Goal: Task Accomplishment & Management: Manage account settings

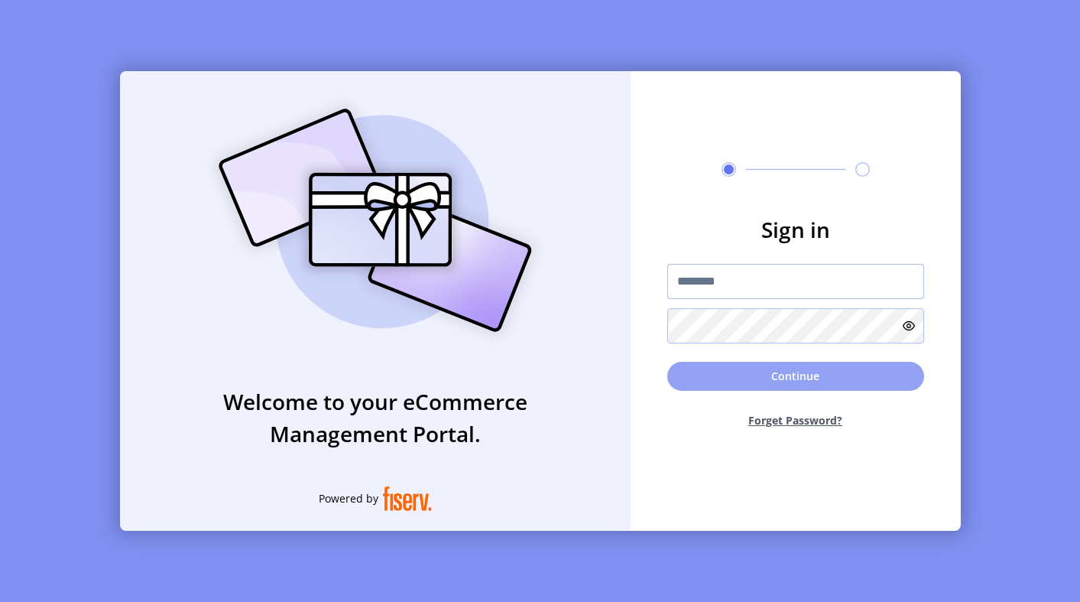
type input "**********"
click at [705, 382] on button "Continue" at bounding box center [795, 376] width 257 height 29
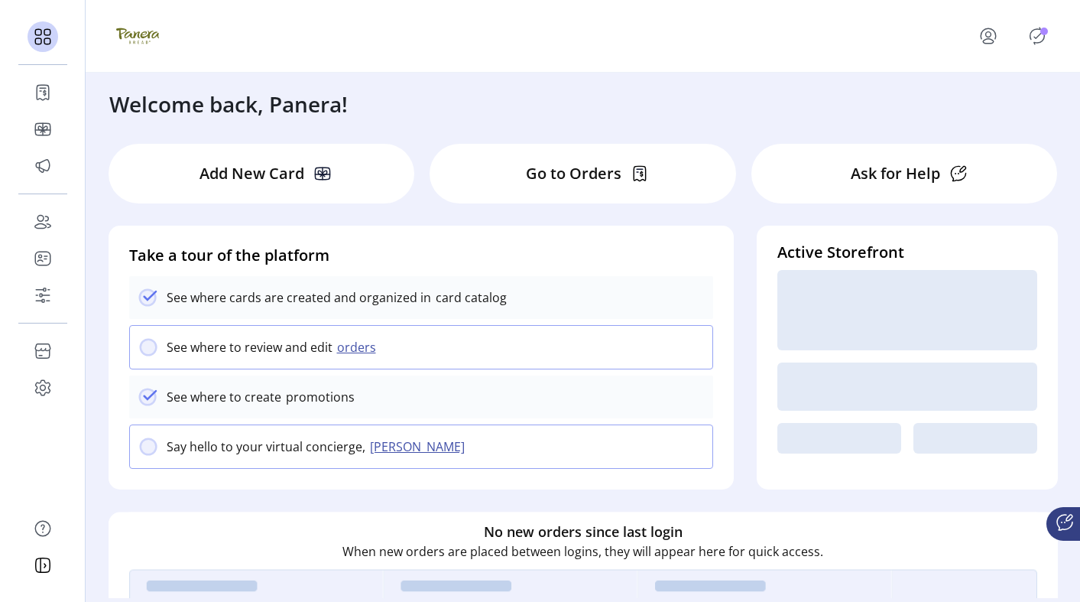
click at [1044, 24] on p-avatar "Publisher Panel" at bounding box center [1037, 36] width 24 height 24
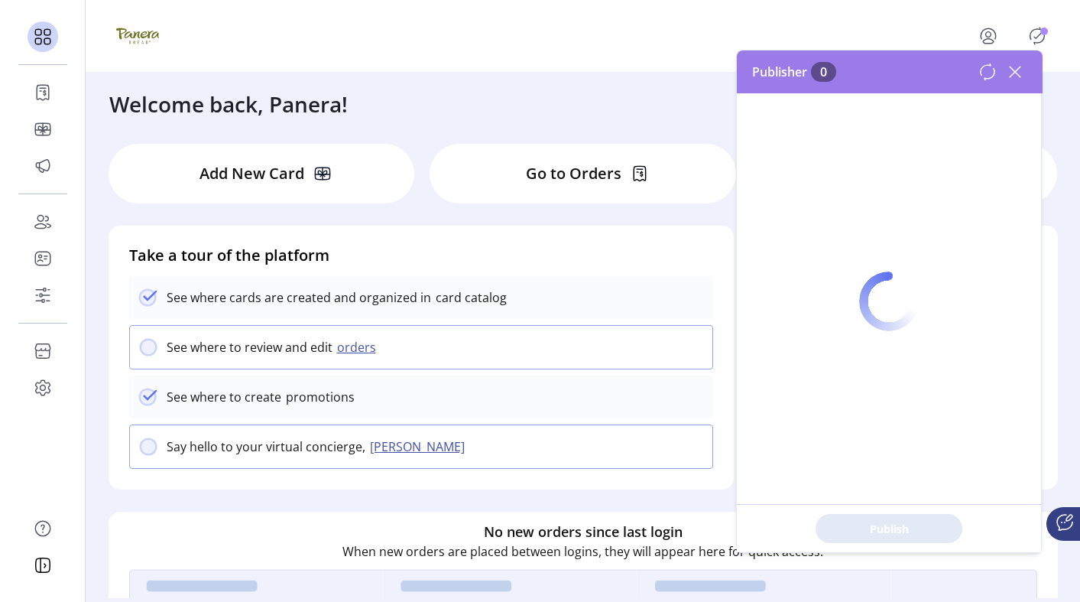
click at [1036, 35] on icon "Publisher Panel" at bounding box center [1037, 36] width 24 height 24
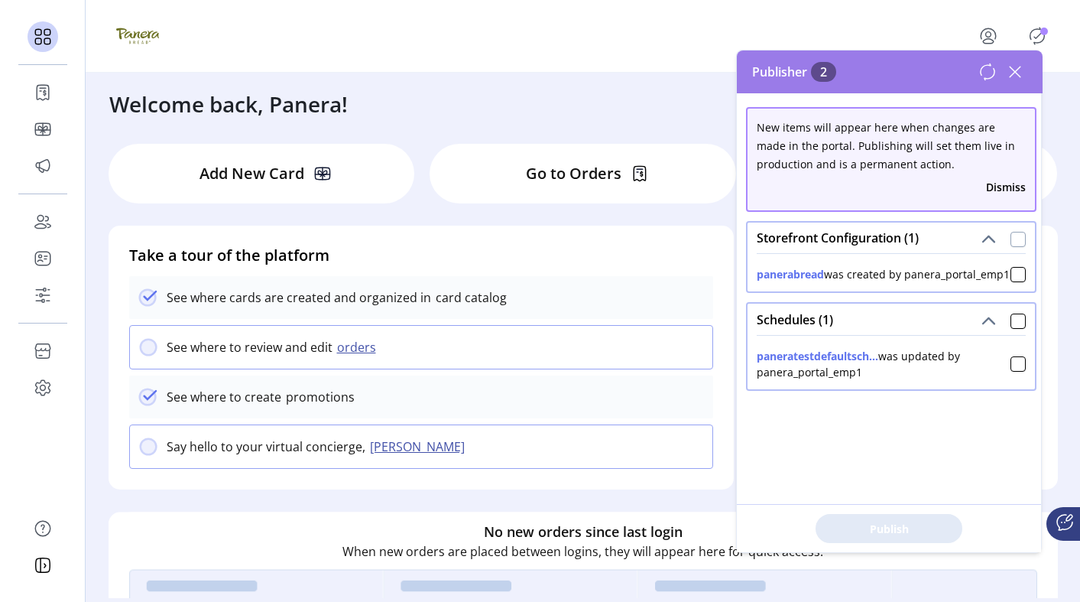
click at [1011, 244] on div at bounding box center [1017, 239] width 15 height 15
click at [1010, 329] on div at bounding box center [1017, 320] width 15 height 15
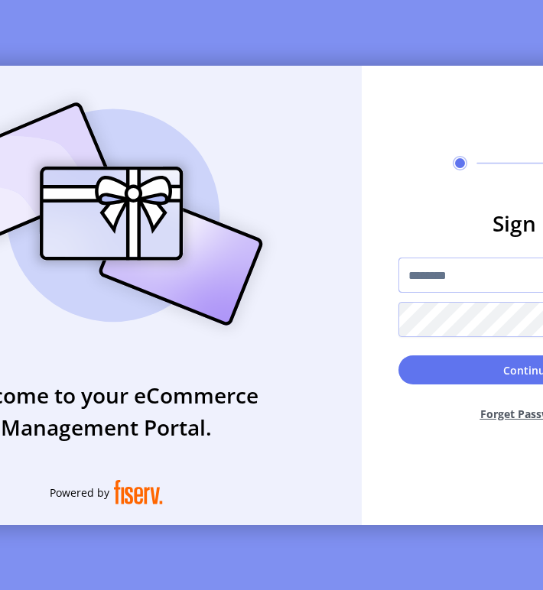
type input "**********"
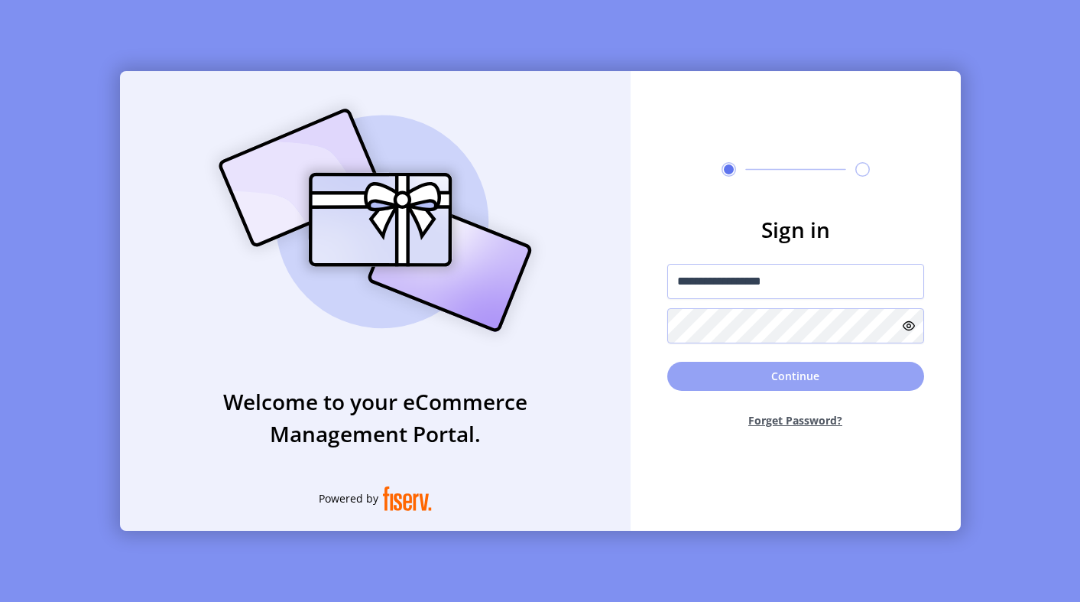
click at [735, 380] on button "Continue" at bounding box center [795, 376] width 257 height 29
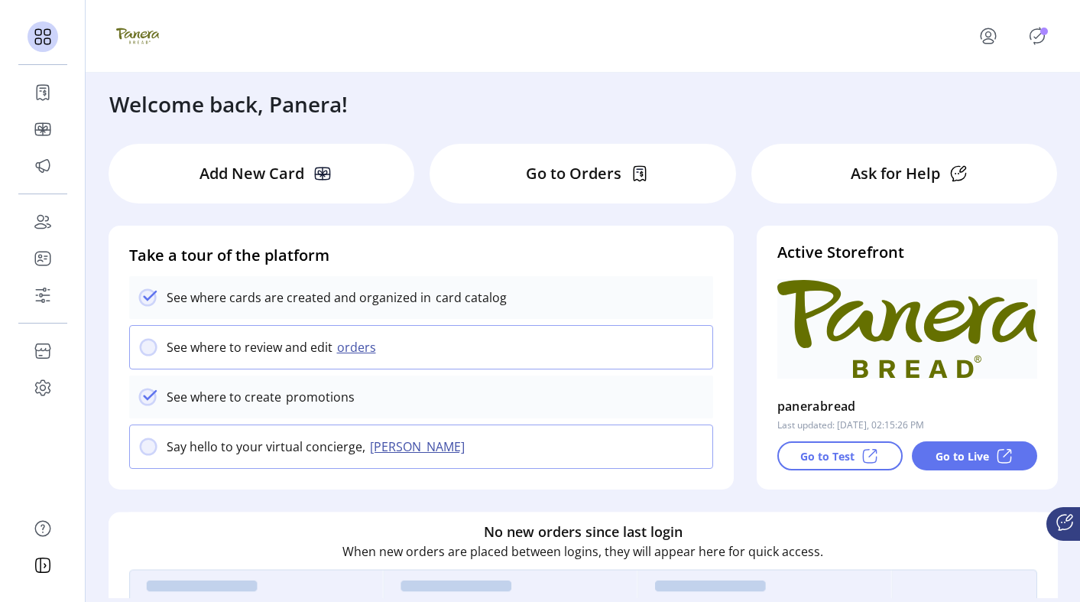
click at [1030, 40] on icon "Publisher Panel" at bounding box center [1037, 36] width 24 height 24
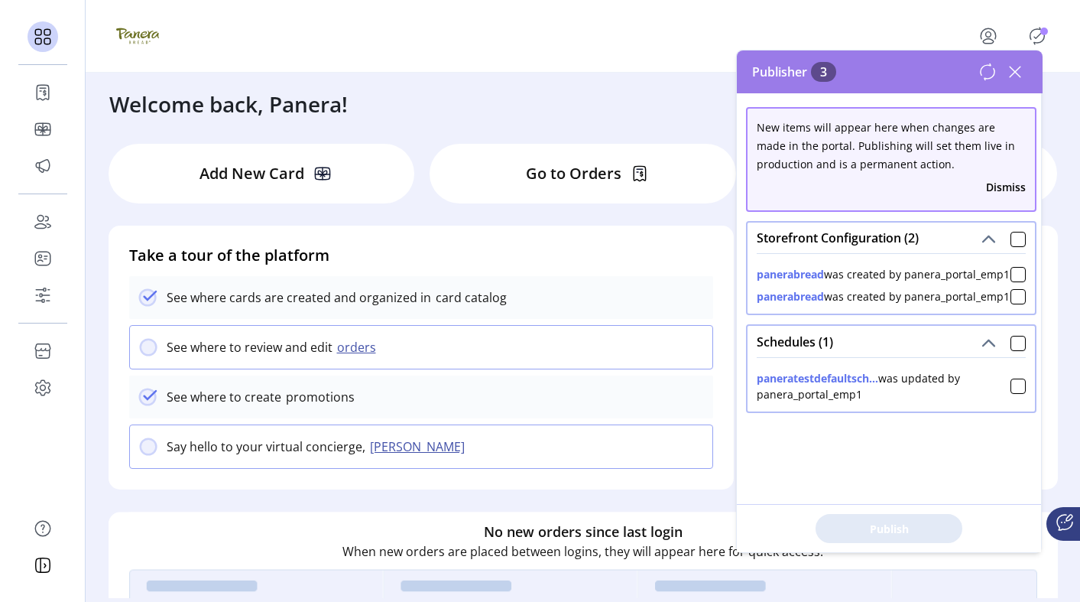
click at [651, 73] on div "Welcome back, Panera!" at bounding box center [583, 96] width 978 height 47
click at [681, 38] on div at bounding box center [582, 36] width 933 height 43
click at [1012, 69] on icon at bounding box center [1015, 71] width 11 height 11
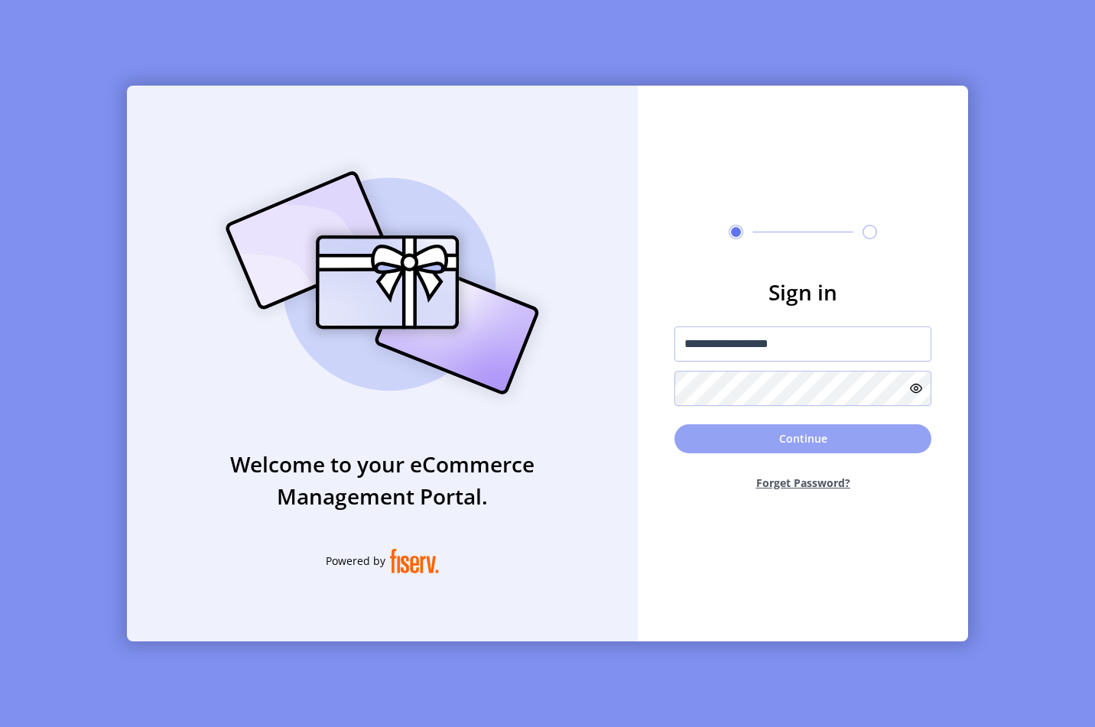
click at [730, 424] on button "Continue" at bounding box center [802, 438] width 257 height 29
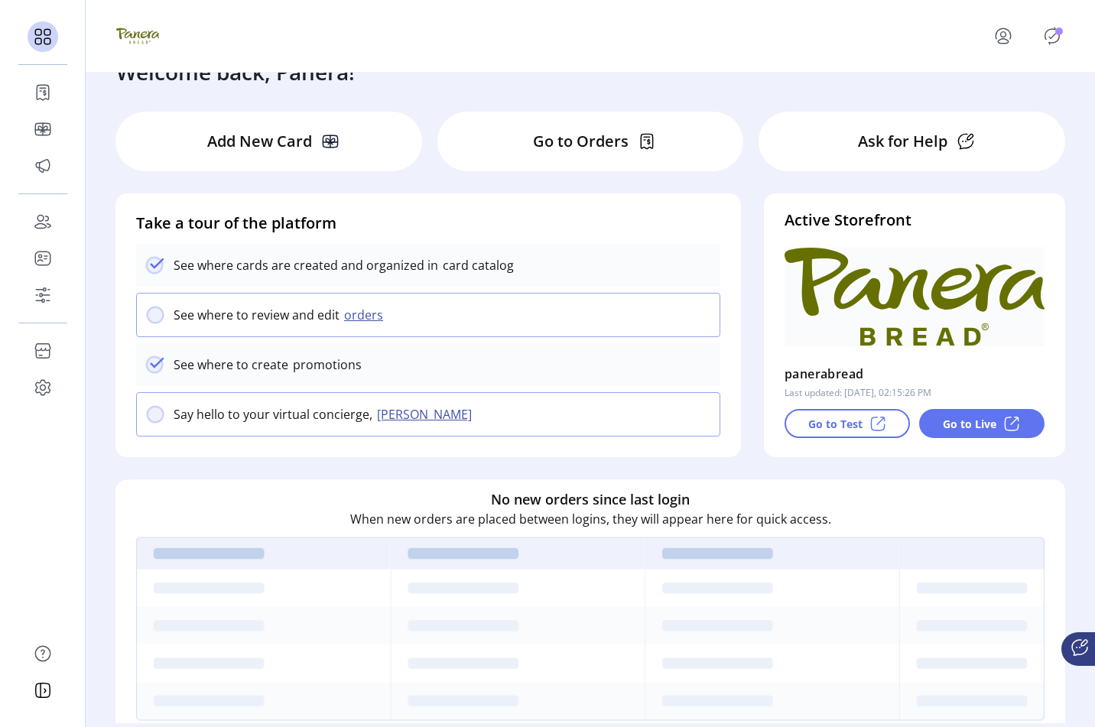
scroll to position [39, 0]
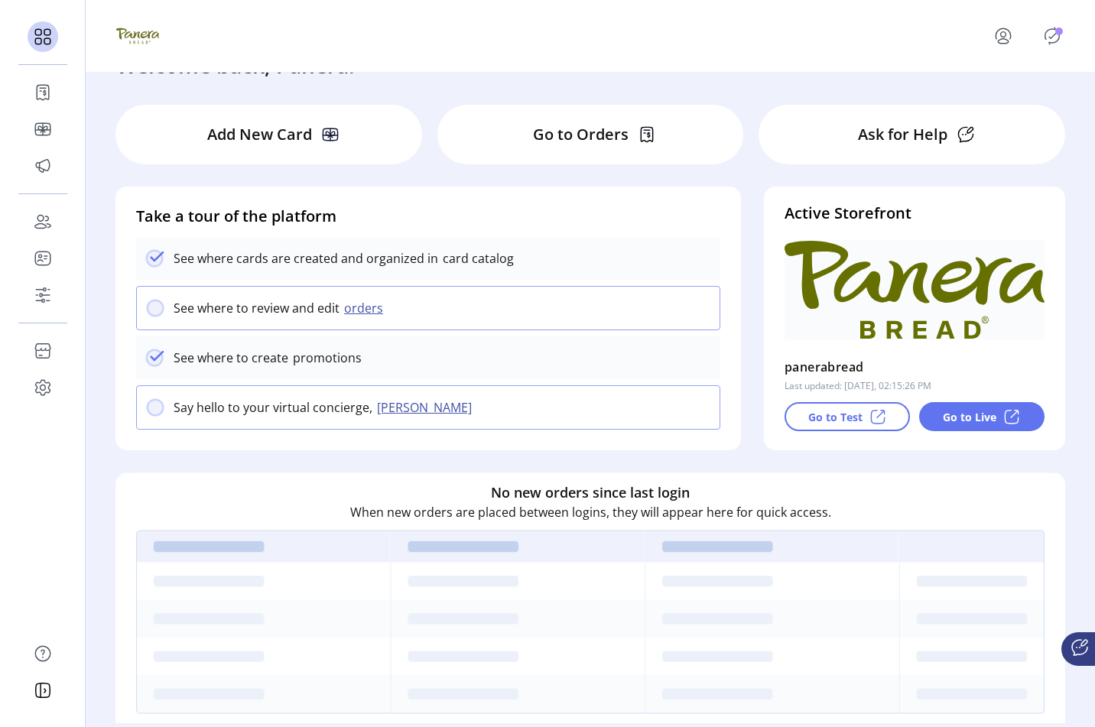
click at [1051, 34] on icon "Publisher Panel" at bounding box center [1052, 36] width 24 height 24
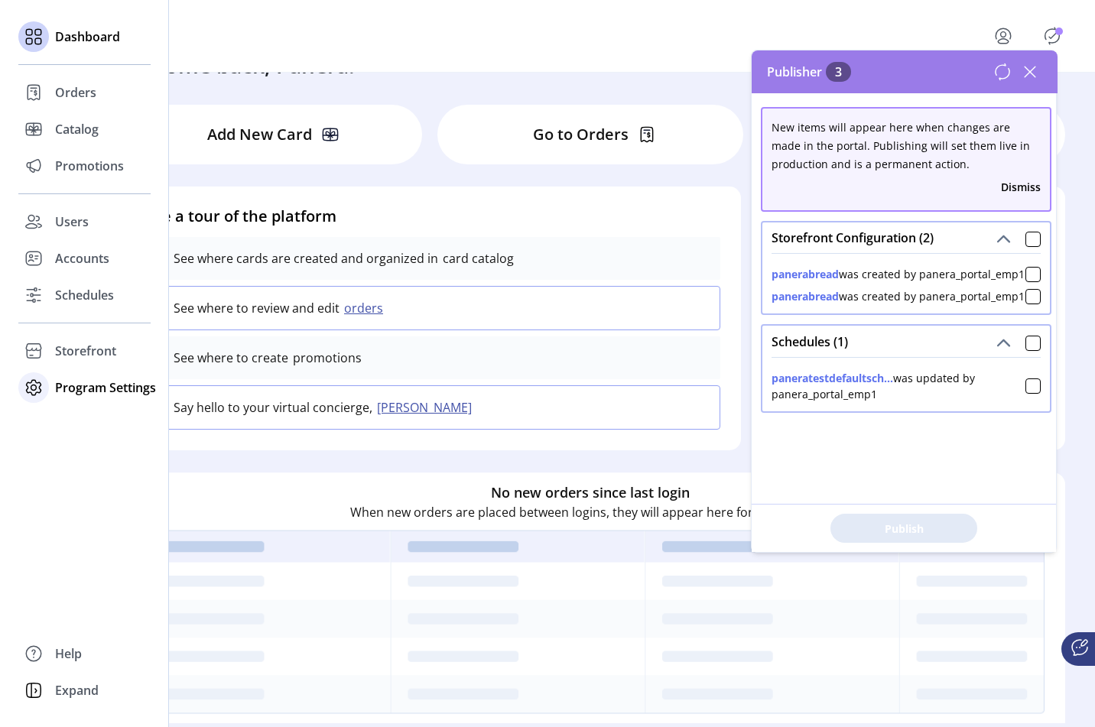
click at [35, 372] on div at bounding box center [33, 387] width 31 height 31
click at [37, 359] on icon at bounding box center [33, 351] width 24 height 24
click at [46, 385] on div at bounding box center [33, 381] width 31 height 24
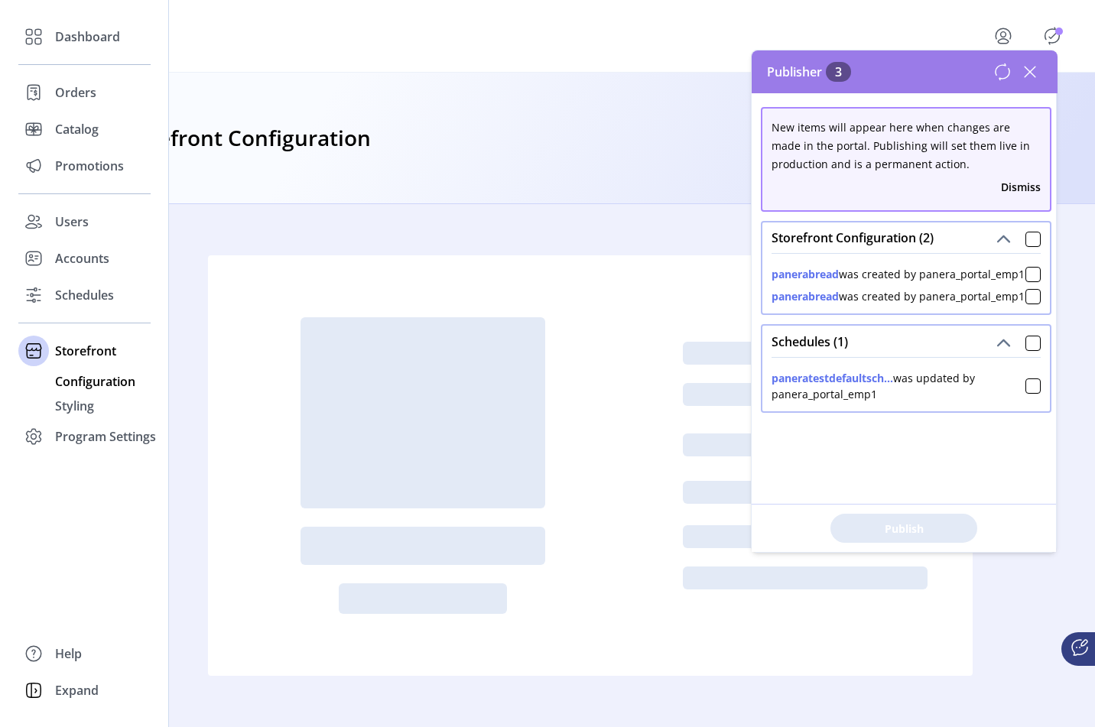
click at [70, 383] on span "Configuration" at bounding box center [95, 381] width 80 height 18
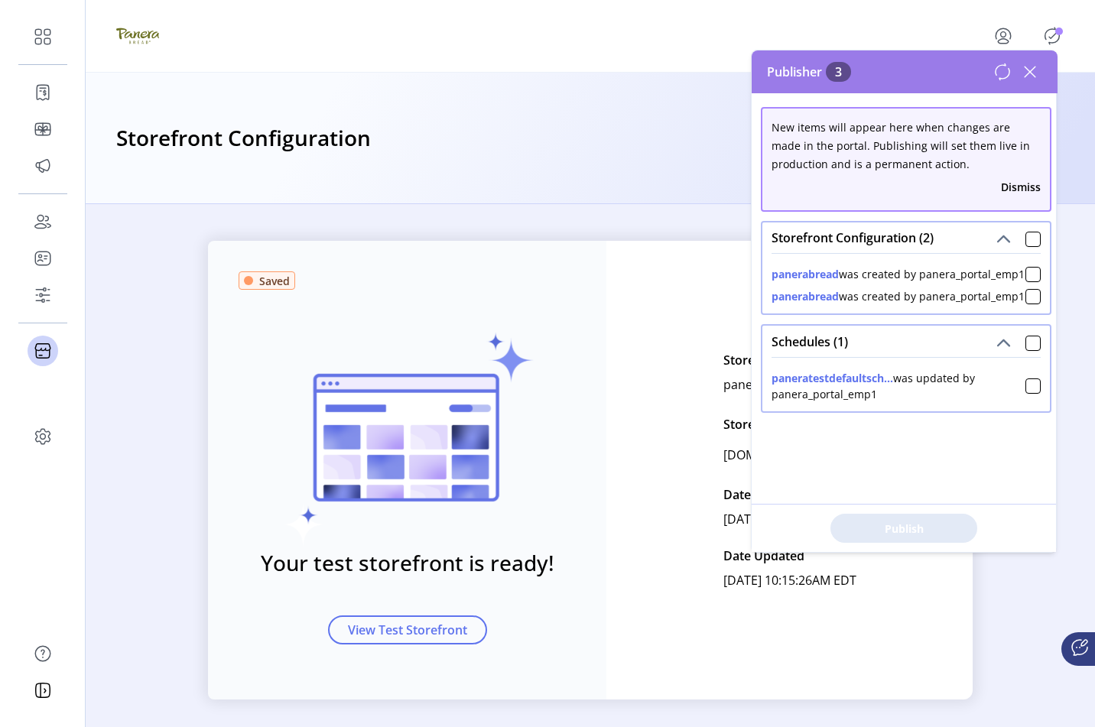
click at [661, 253] on div "Saved Your test storefront is ready! View Test Storefront Edit Storefront Name …" at bounding box center [590, 470] width 764 height 459
click at [1028, 72] on icon at bounding box center [1029, 71] width 11 height 11
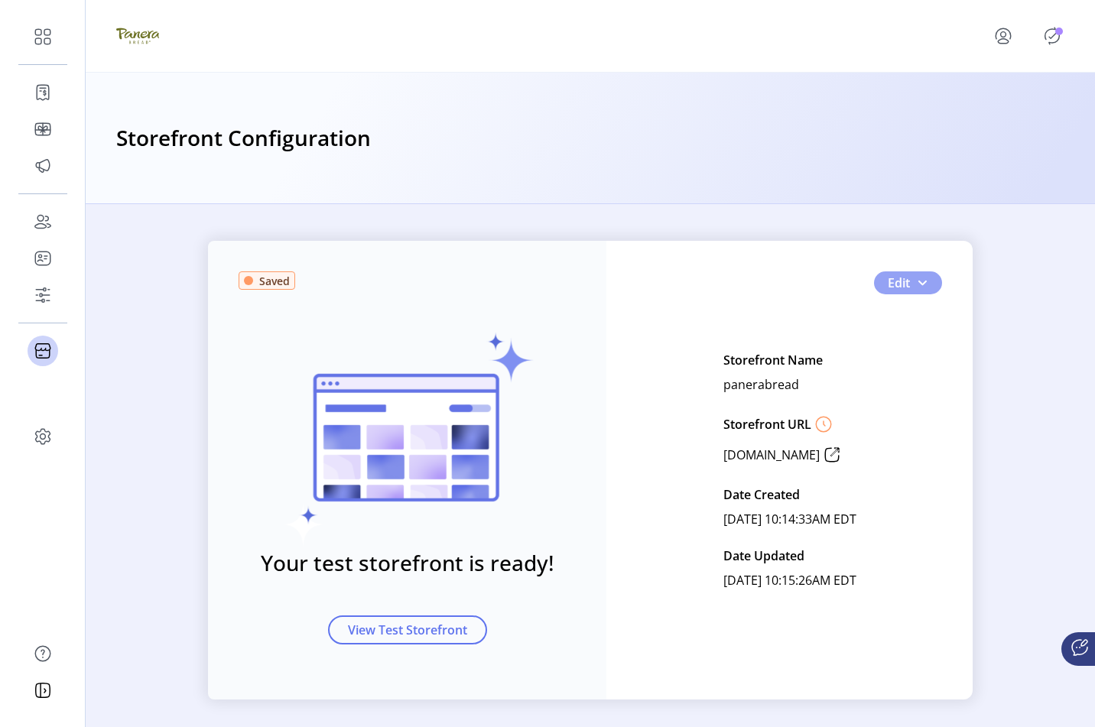
click at [904, 281] on span "Edit" at bounding box center [898, 283] width 22 height 18
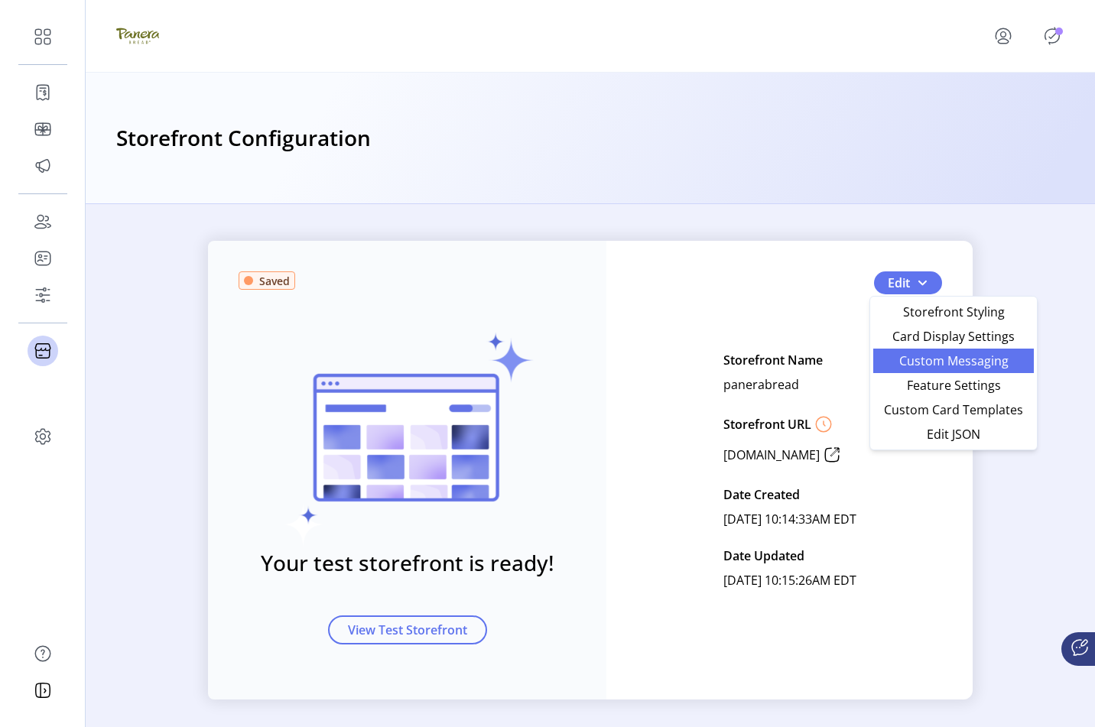
click at [892, 349] on link "Custom Messaging" at bounding box center [953, 361] width 161 height 24
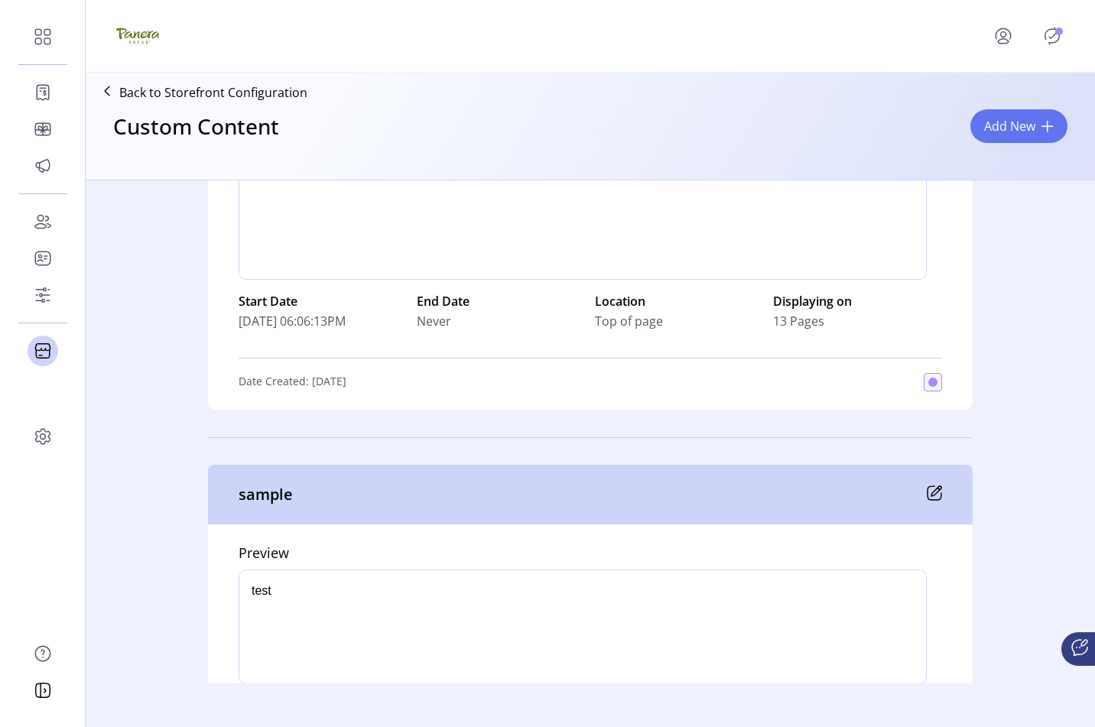
scroll to position [757, 0]
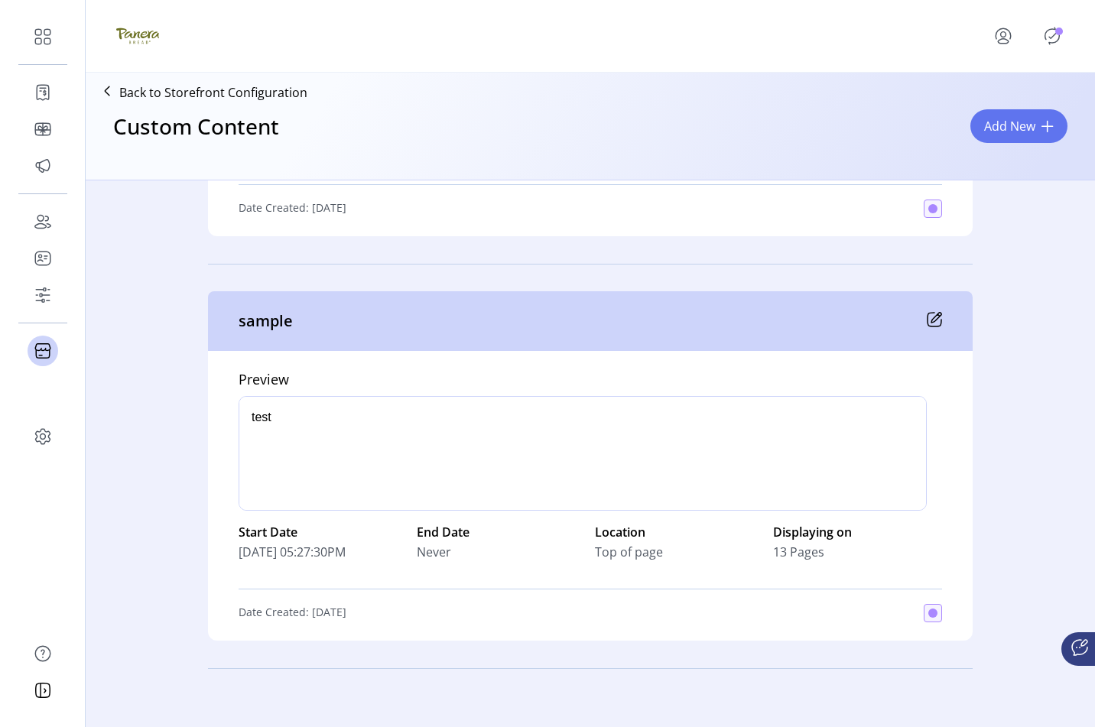
click at [576, 345] on div "sample" at bounding box center [590, 321] width 764 height 60
click at [581, 314] on div "sample" at bounding box center [590, 321] width 764 height 60
click at [932, 323] on icon at bounding box center [933, 319] width 15 height 15
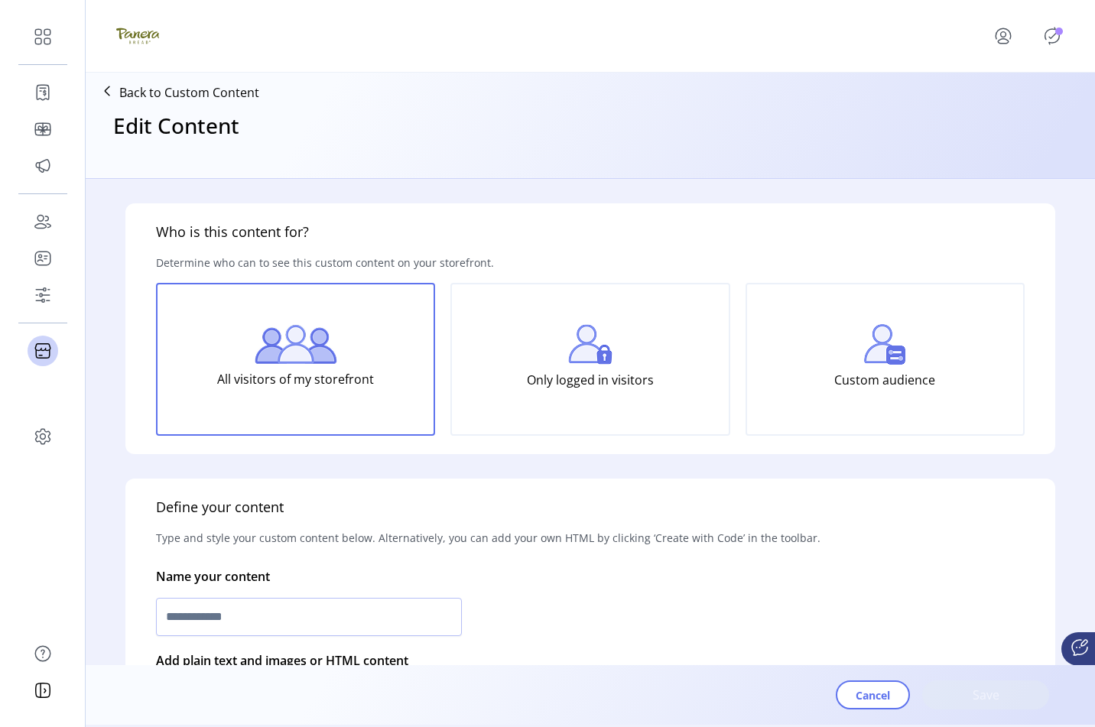
type input "******"
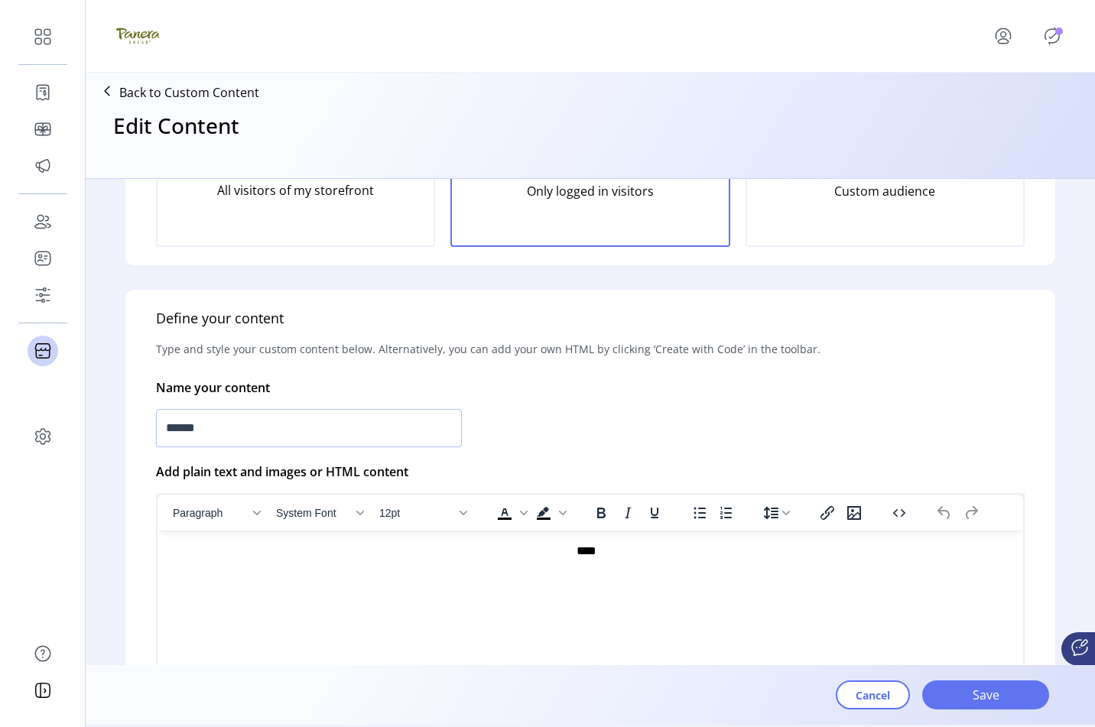
scroll to position [190, 0]
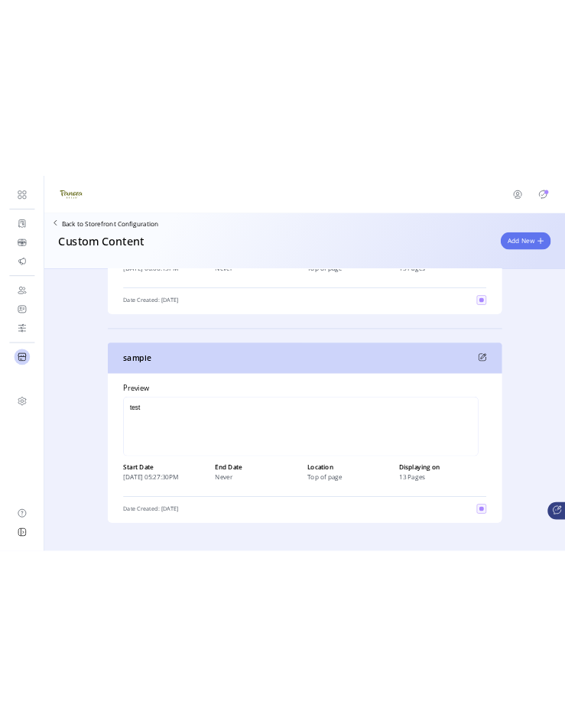
scroll to position [757, 0]
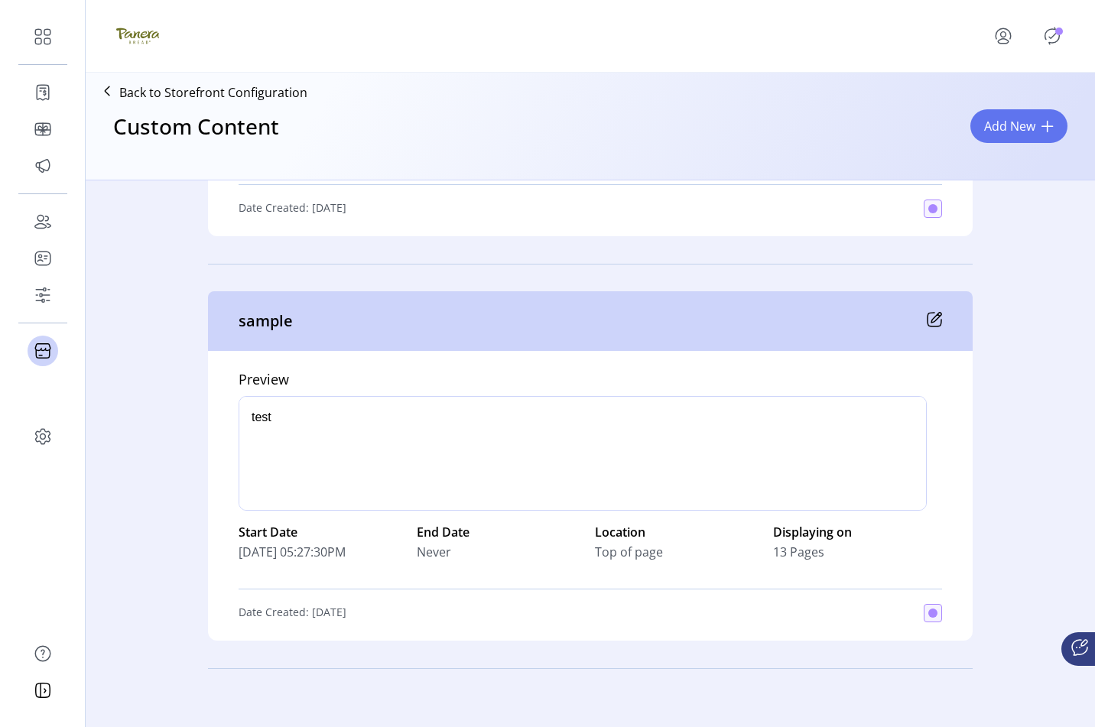
click at [673, 559] on div "Top of page" at bounding box center [679, 552] width 169 height 18
click at [711, 323] on div "sample" at bounding box center [590, 321] width 764 height 60
click at [273, 313] on p "sample" at bounding box center [265, 321] width 54 height 23
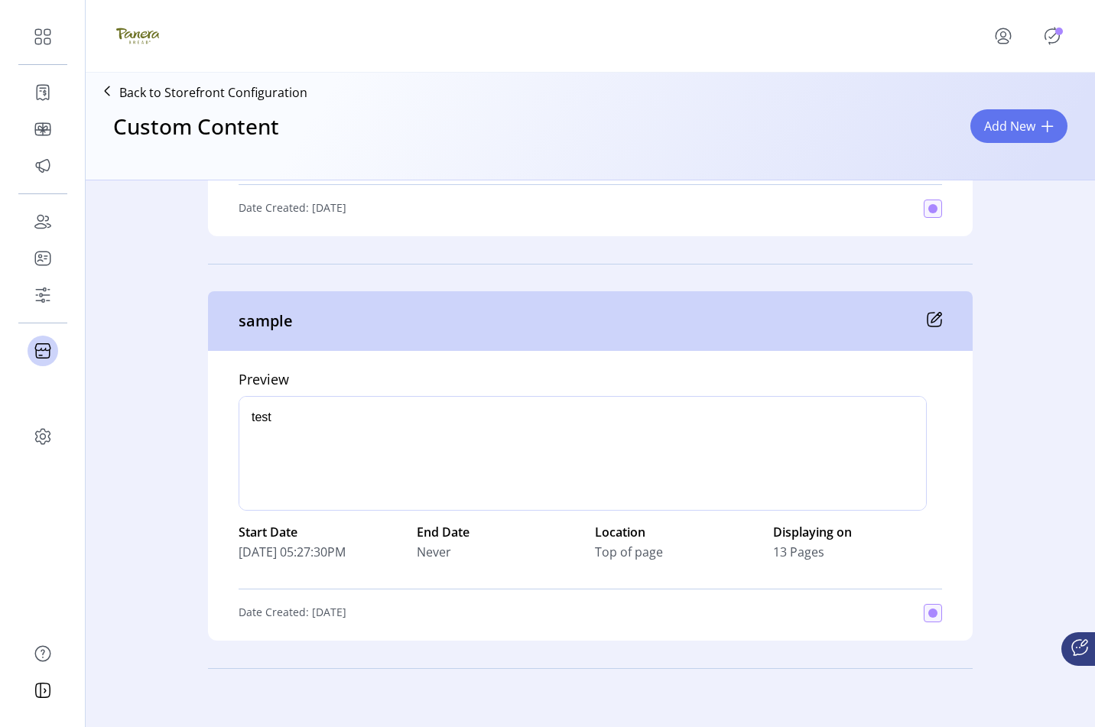
click at [749, 332] on div "sample" at bounding box center [590, 321] width 764 height 60
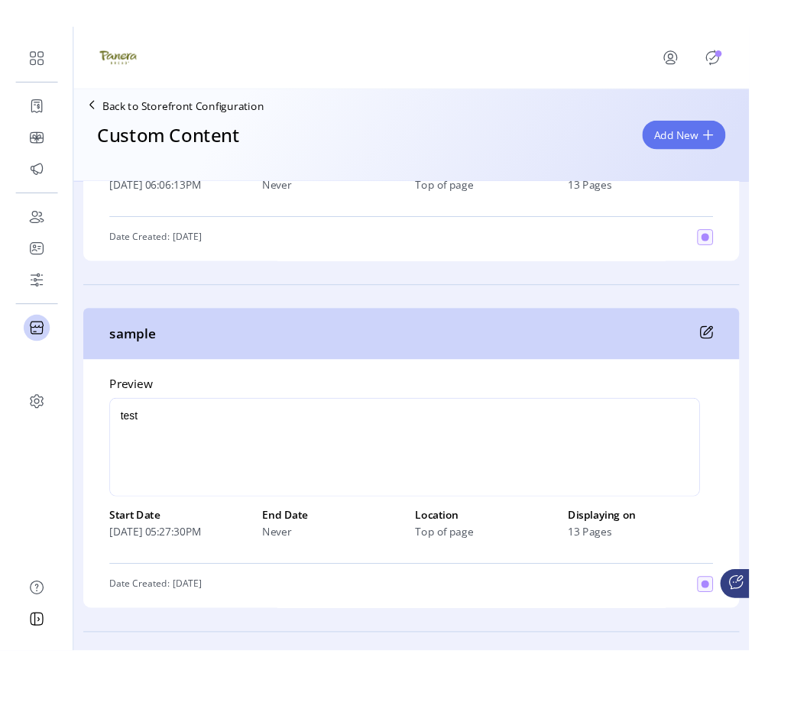
scroll to position [721, 0]
